Goal: Information Seeking & Learning: Check status

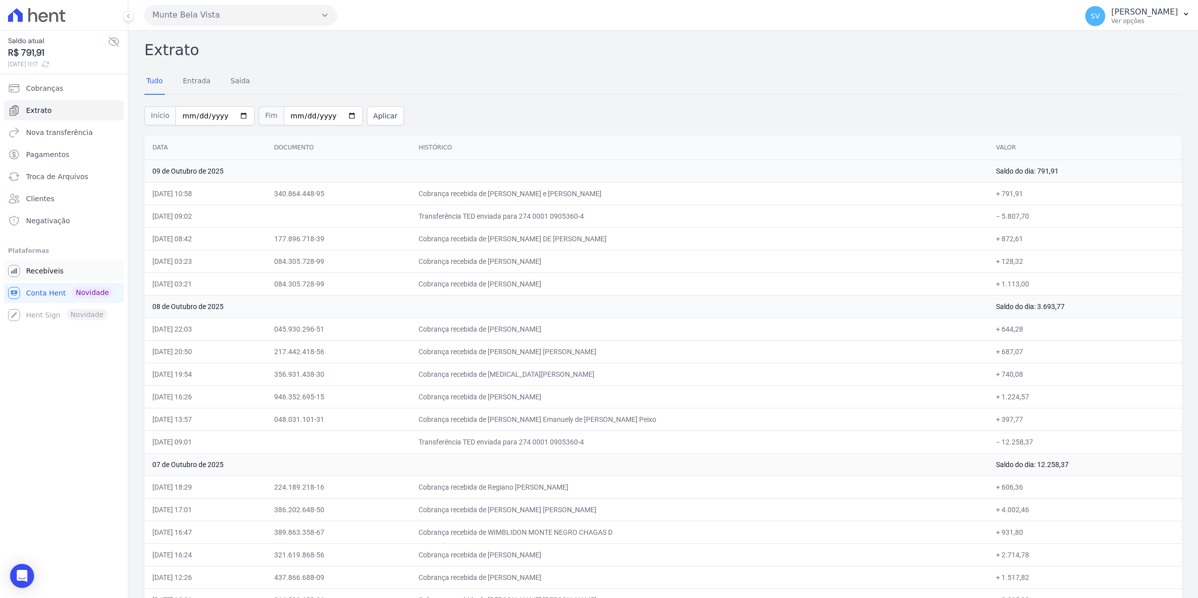
click at [40, 271] on span "Recebíveis" at bounding box center [45, 271] width 38 height 10
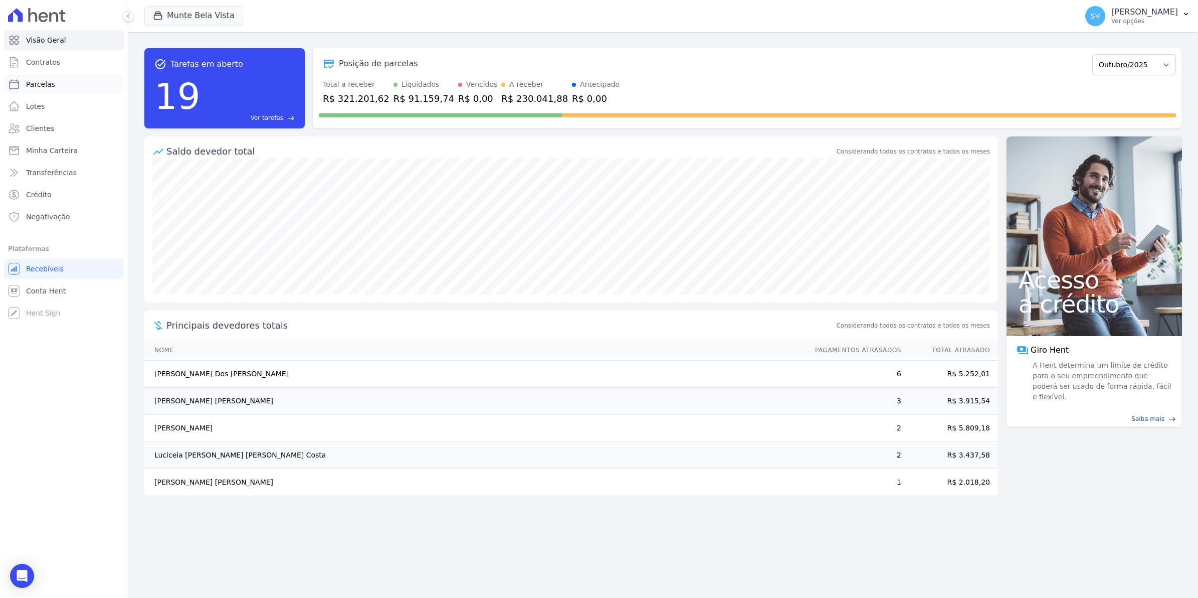
click at [38, 78] on link "Parcelas" at bounding box center [64, 84] width 120 height 20
select select
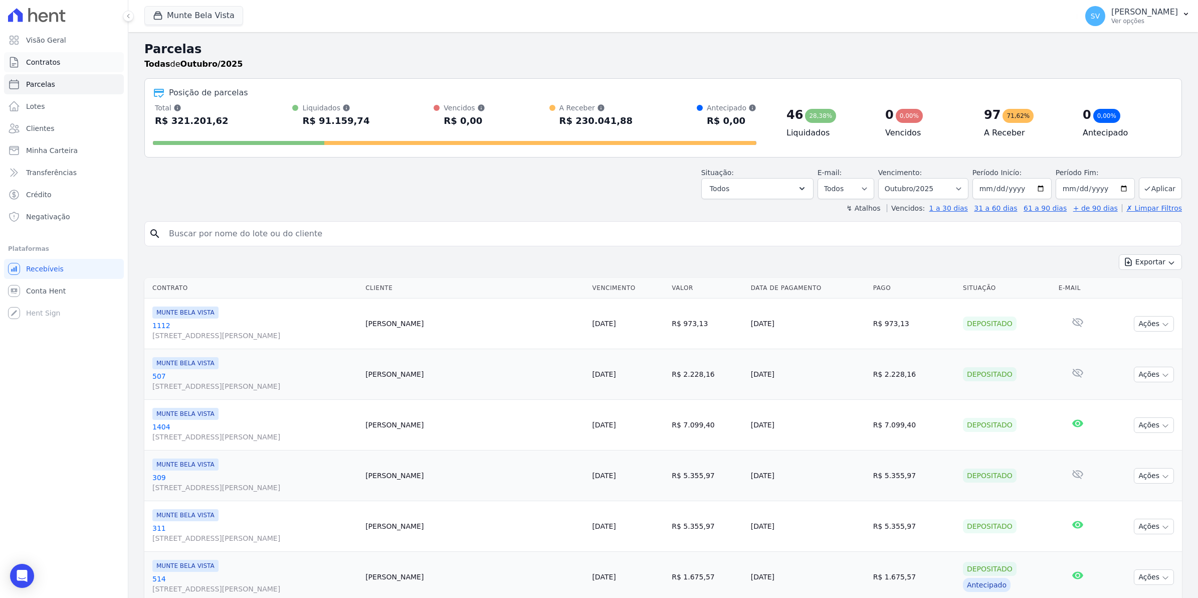
click at [36, 64] on span "Contratos" at bounding box center [43, 62] width 34 height 10
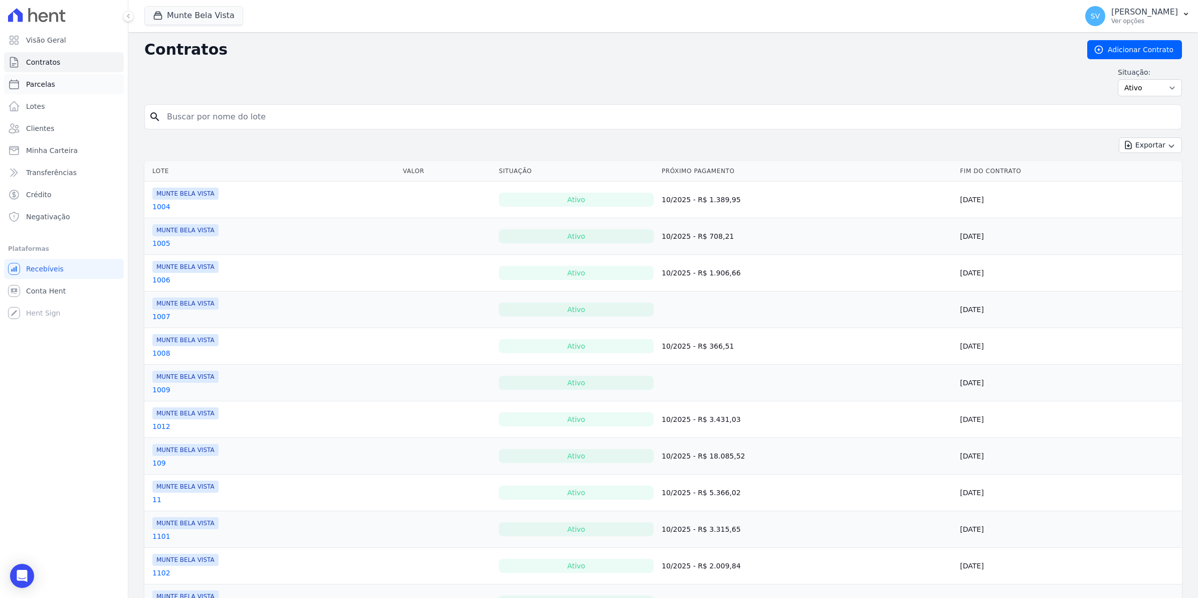
click at [32, 81] on span "Parcelas" at bounding box center [40, 84] width 29 height 10
select select
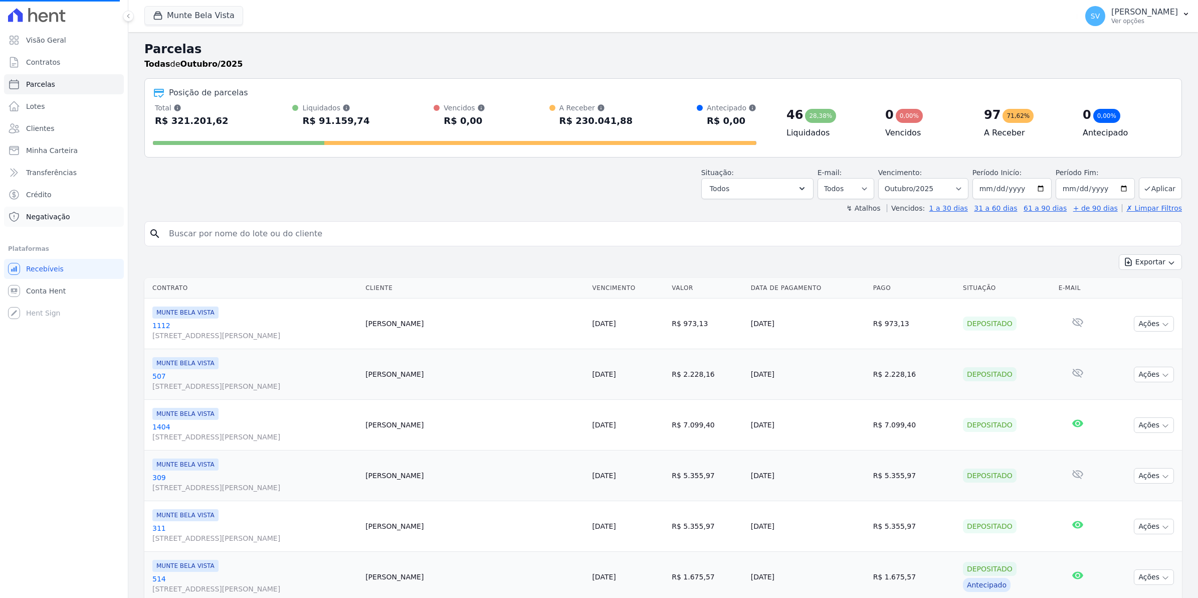
select select
click at [44, 290] on span "Conta Hent" at bounding box center [46, 291] width 40 height 10
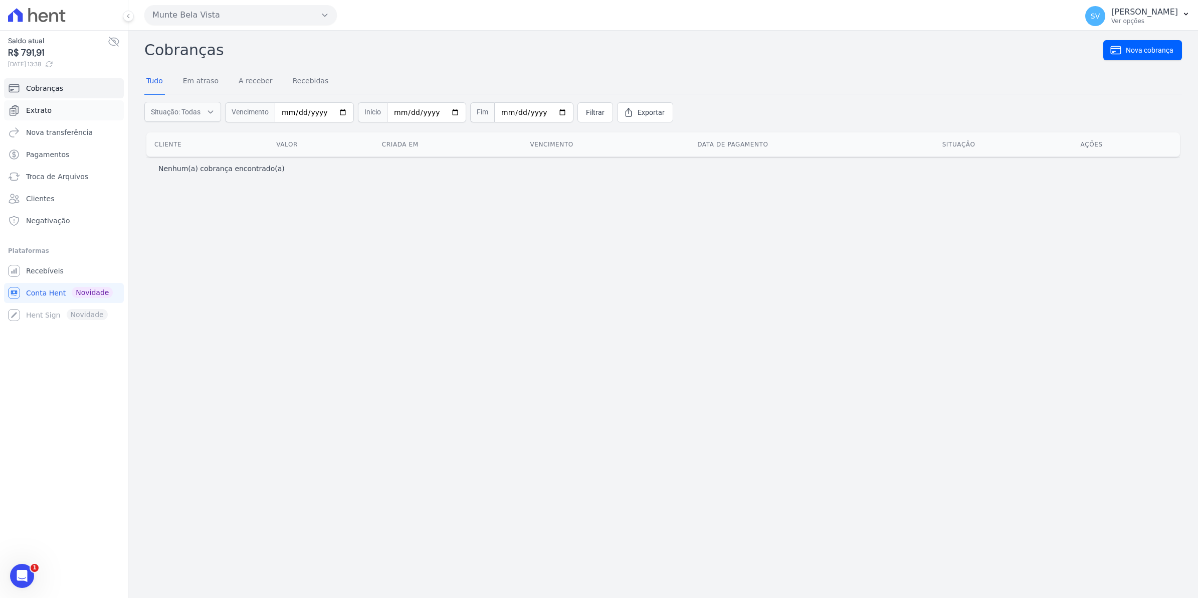
click at [44, 113] on span "Extrato" at bounding box center [39, 110] width 26 height 10
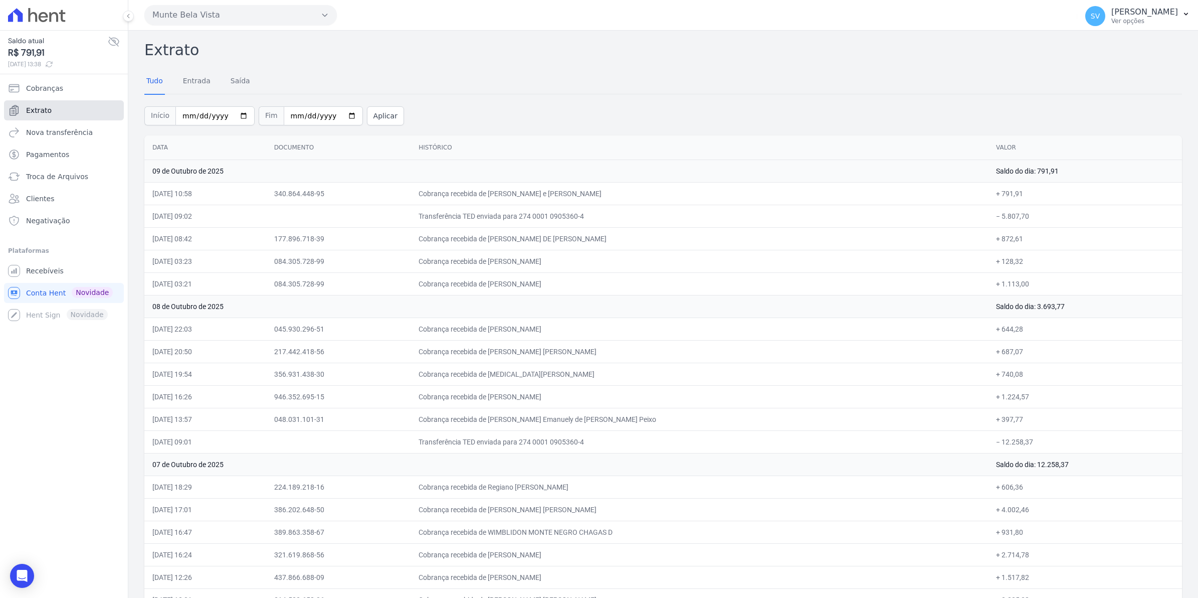
click at [36, 109] on span "Extrato" at bounding box center [39, 110] width 26 height 10
click at [36, 108] on span "Extrato" at bounding box center [39, 110] width 26 height 10
click at [1106, 21] on span "SV" at bounding box center [1095, 16] width 20 height 20
click at [32, 92] on span "Cobranças" at bounding box center [44, 88] width 37 height 10
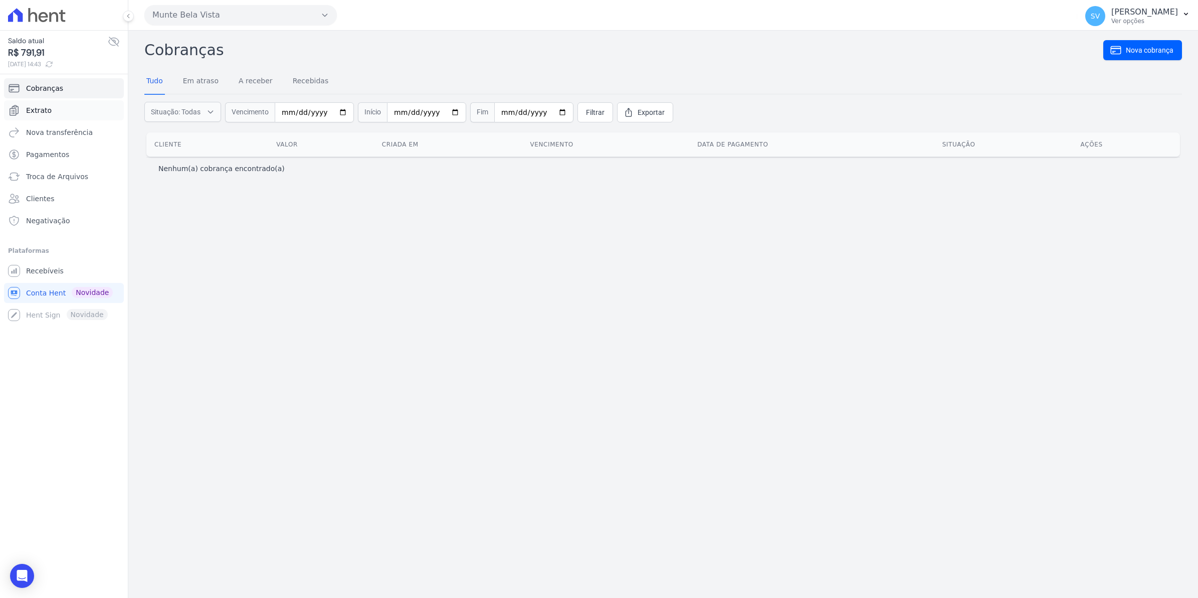
click at [38, 114] on span "Extrato" at bounding box center [39, 110] width 26 height 10
